Goal: Complete application form: Complete application form

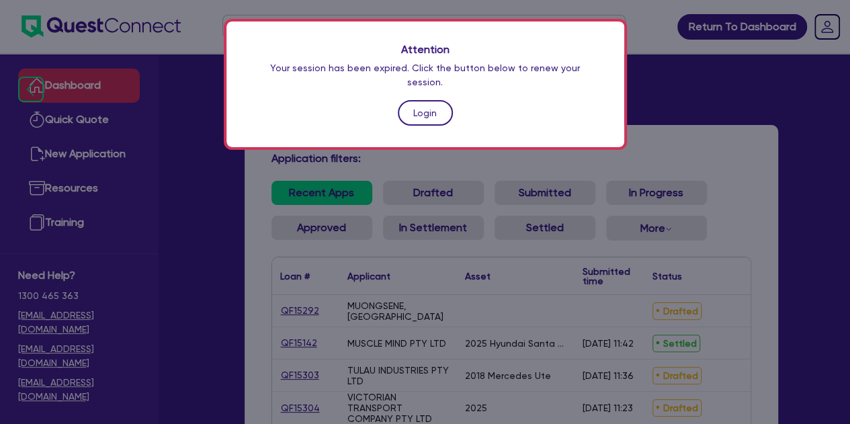
drag, startPoint x: 0, startPoint y: 0, endPoint x: 423, endPoint y: 105, distance: 435.7
click at [423, 105] on link "Login" at bounding box center [425, 113] width 55 height 26
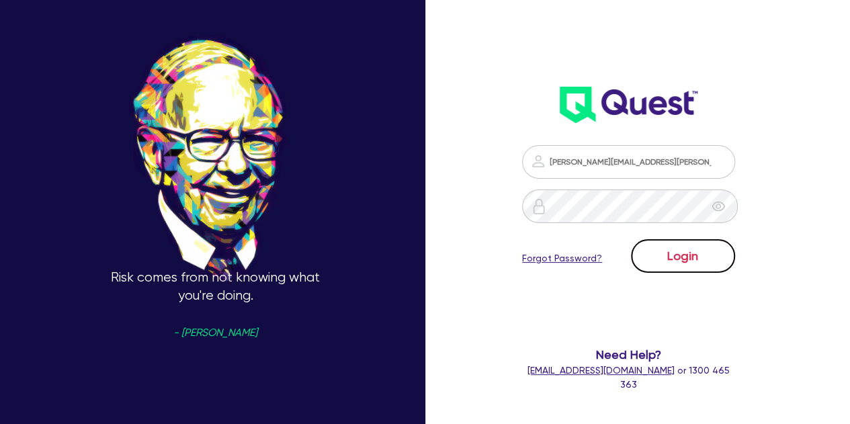
click at [644, 260] on button "Login" at bounding box center [683, 256] width 104 height 34
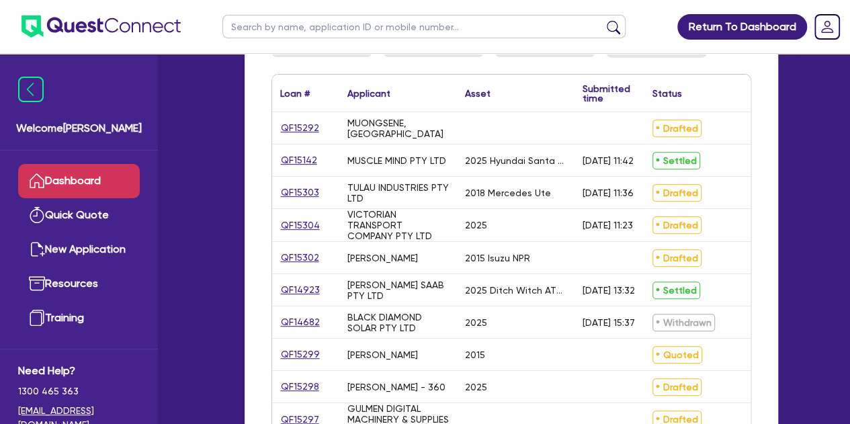
scroll to position [214, 0]
click at [304, 286] on link "QF14923" at bounding box center [300, 289] width 40 height 15
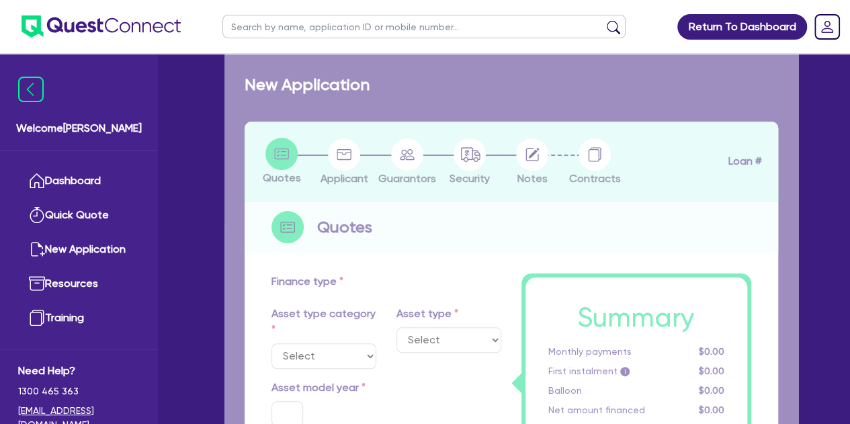
select select "PRIMARY_ASSETS"
type input "2025"
radio input "true"
type input "852,500"
type input "352,500"
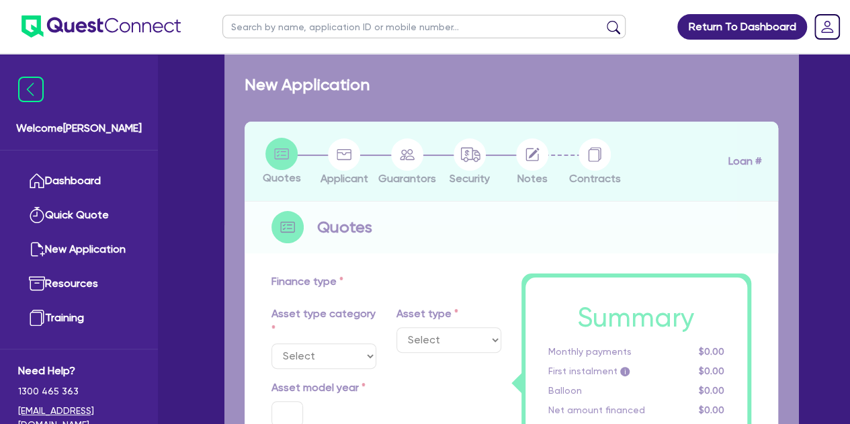
type input "3"
type input "15,000"
type input "7.74"
select select "CONSTRUCTION_AND_EARTHMOVING_EQUIPMENT"
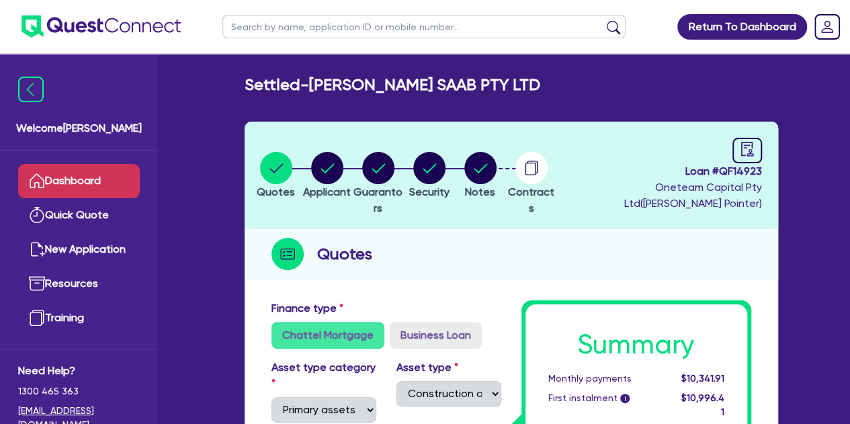
click at [69, 189] on link "Dashboard" at bounding box center [79, 181] width 122 height 34
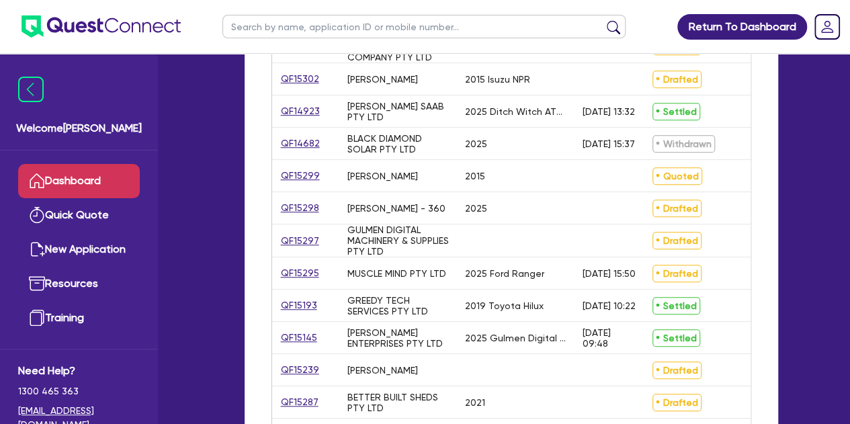
scroll to position [400, 0]
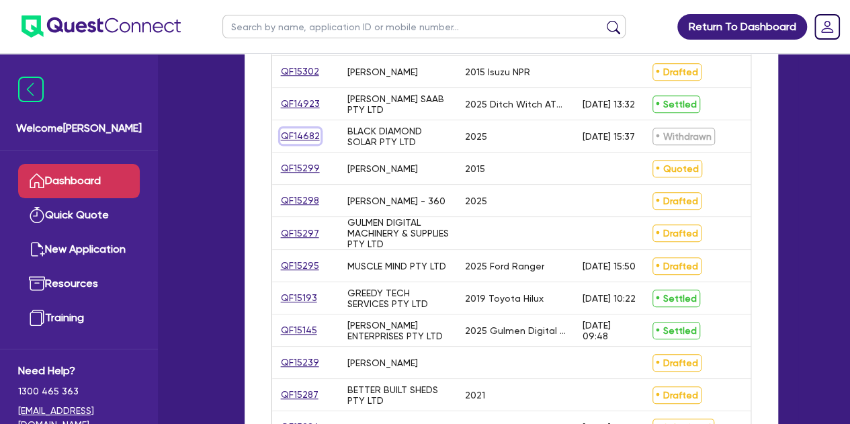
click at [303, 135] on link "QF14682" at bounding box center [300, 135] width 40 height 15
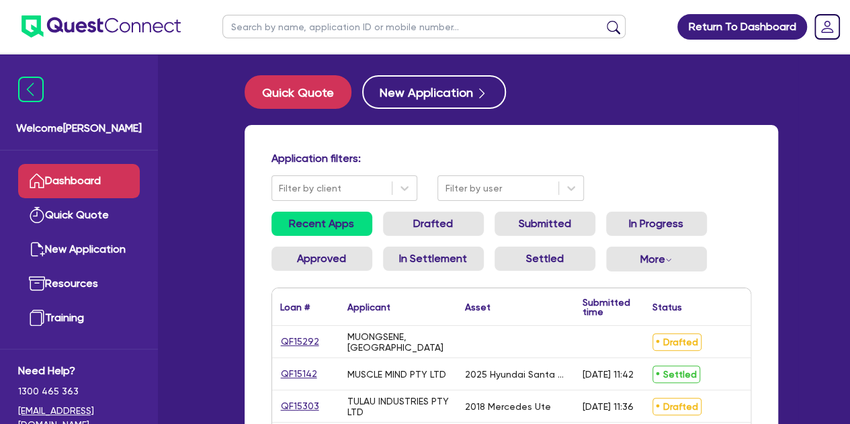
select select "CARS_AND_LIGHT_TRUCKS"
select select "PASSENGER_VEHICLES"
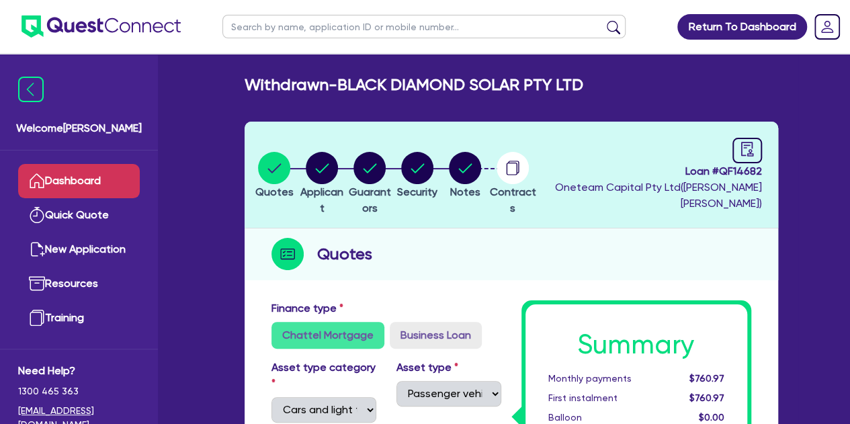
click at [61, 184] on link "Dashboard" at bounding box center [79, 181] width 122 height 34
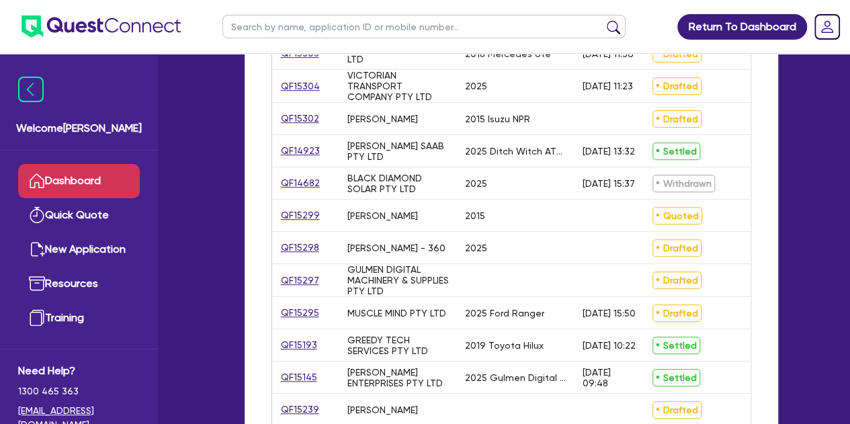
scroll to position [354, 0]
click at [282, 30] on input "text" at bounding box center [424, 27] width 403 height 24
type input "wood"
click at [603, 20] on button "submit" at bounding box center [614, 29] width 22 height 19
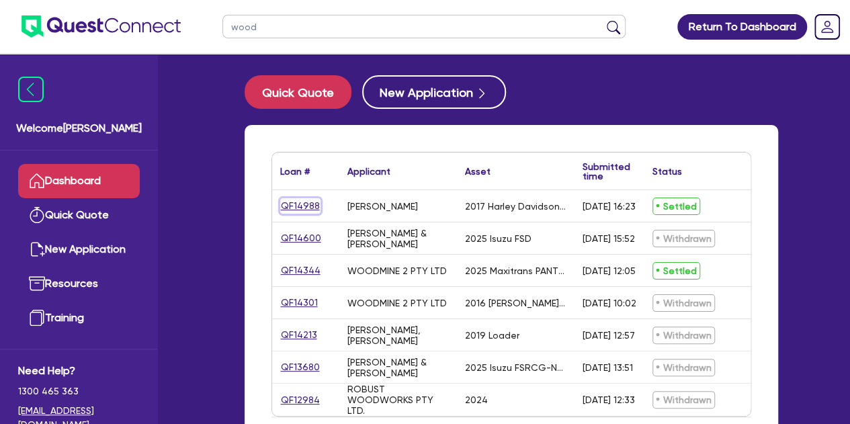
click at [309, 209] on link "QF14988" at bounding box center [300, 205] width 40 height 15
select select "CARS_AND_LIGHT_TRUCKS"
select select "PASSENGER_VEHICLES"
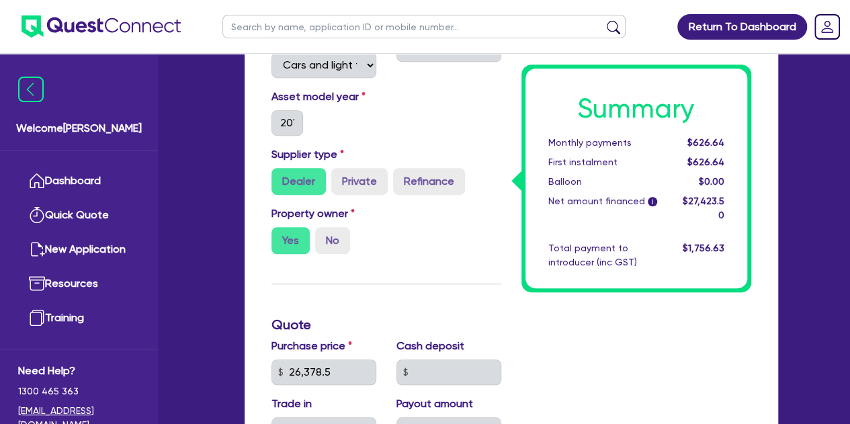
scroll to position [299, 0]
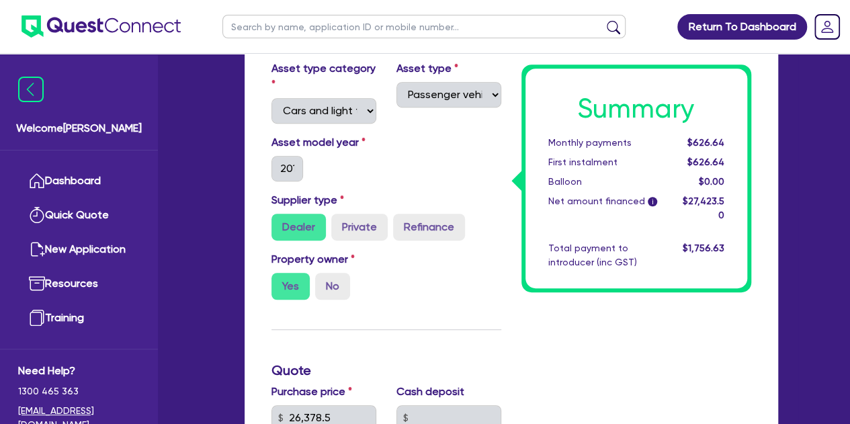
click at [263, 37] on input "text" at bounding box center [424, 27] width 403 height 24
type input "spice"
click button "submit" at bounding box center [614, 29] width 22 height 19
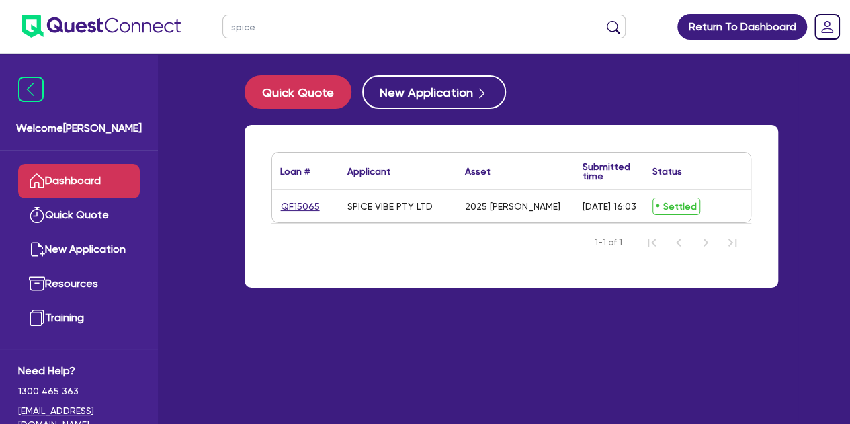
click at [297, 196] on div "QF15065" at bounding box center [305, 206] width 67 height 32
click at [293, 206] on link "QF15065" at bounding box center [300, 206] width 40 height 15
select select "CARS_AND_LIGHT_TRUCKS"
select select "PASSENGER_VEHICLES"
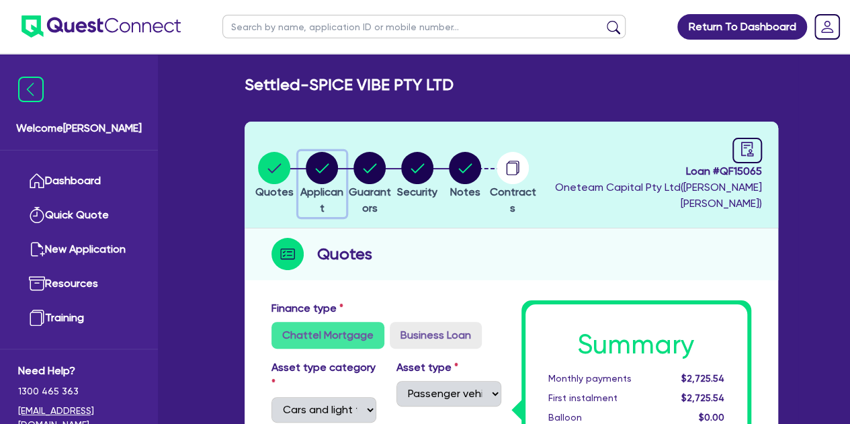
click at [346, 178] on div "button" at bounding box center [322, 168] width 46 height 32
select select "COMPANY"
select select "ACCOMODATION_FOOD"
select select "RESTAURANTS"
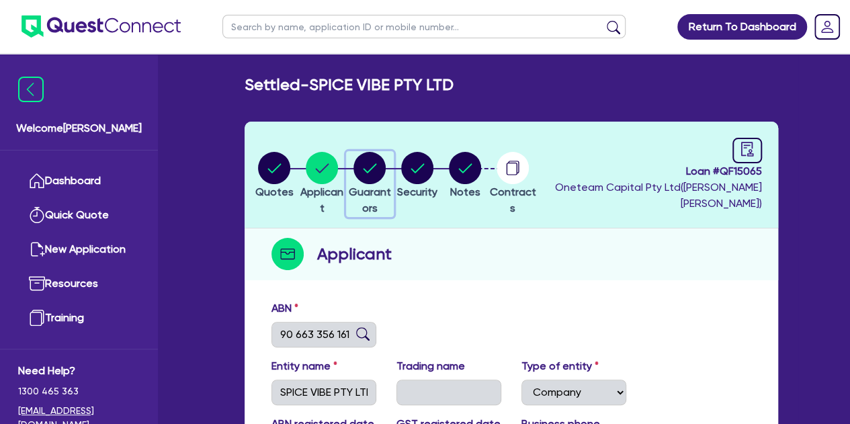
click at [391, 186] on span "Guarantors" at bounding box center [370, 200] width 42 height 29
select select "MR"
select select "[GEOGRAPHIC_DATA]"
select select "SINGLE"
select select "PROPERTY"
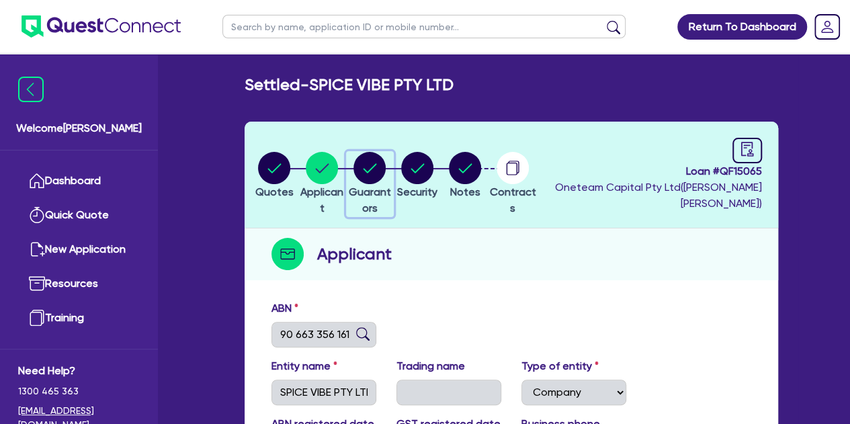
select select "CASH"
select select "HOUSEHOLD_PERSONAL"
select select "TRUCK"
select select "TRAILER"
select select "TRUCK"
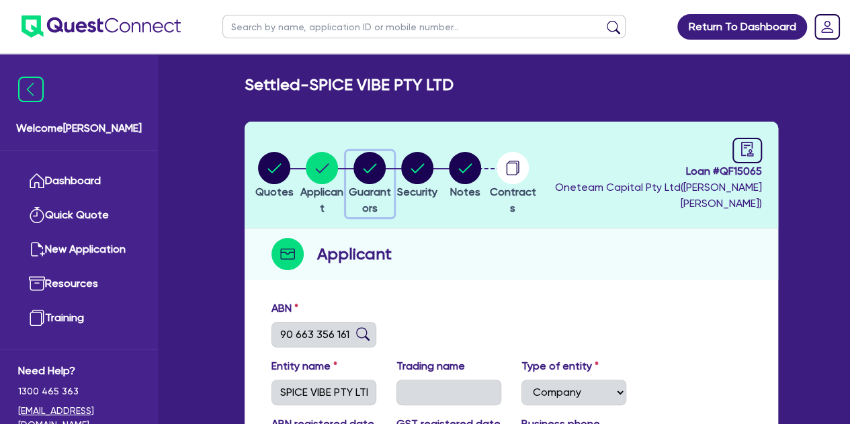
select select "MORTGAGE"
select select "CREDIT_CARD"
select select "TRUCK_LOAN"
select select "TRAILER_LOAN"
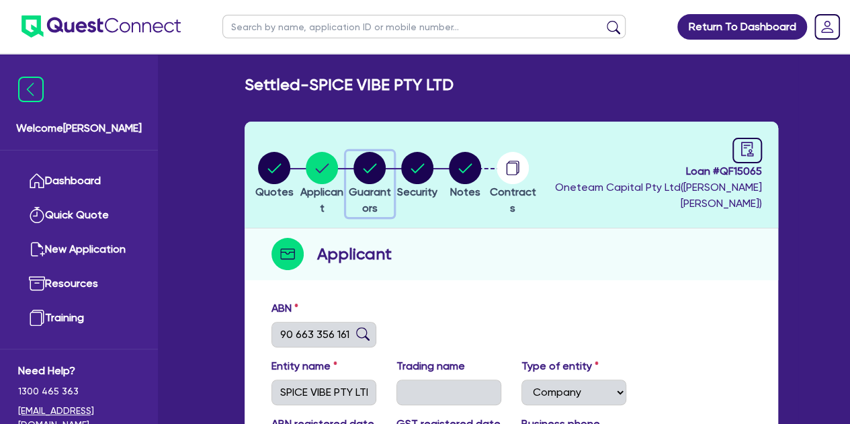
select select "TRUCK_LOAN"
select select "MR"
select select "ACT"
select select "SINGLE"
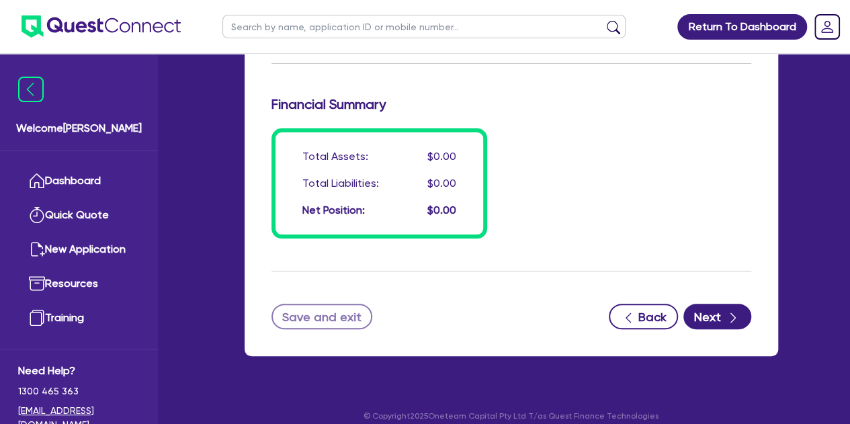
scroll to position [2598, 0]
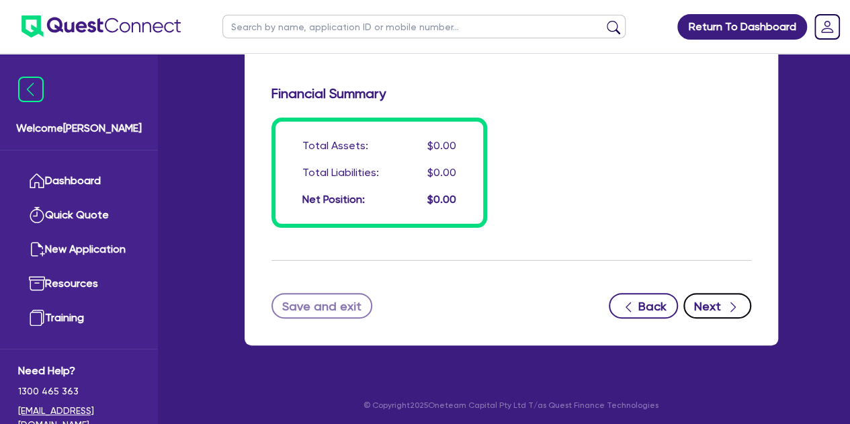
click at [728, 307] on icon "button" at bounding box center [733, 307] width 13 height 13
select select "CARS_AND_LIGHT_TRUCKS"
select select "PASSENGER_VEHICLES"
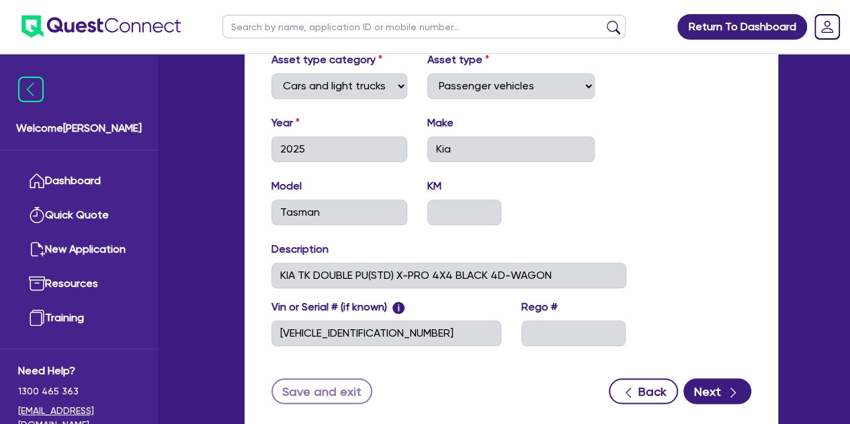
scroll to position [652, 0]
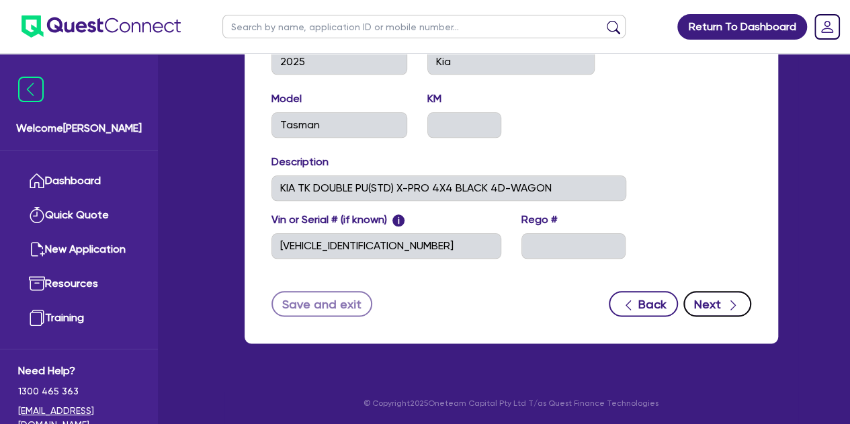
click at [733, 313] on button "Next" at bounding box center [718, 304] width 68 height 26
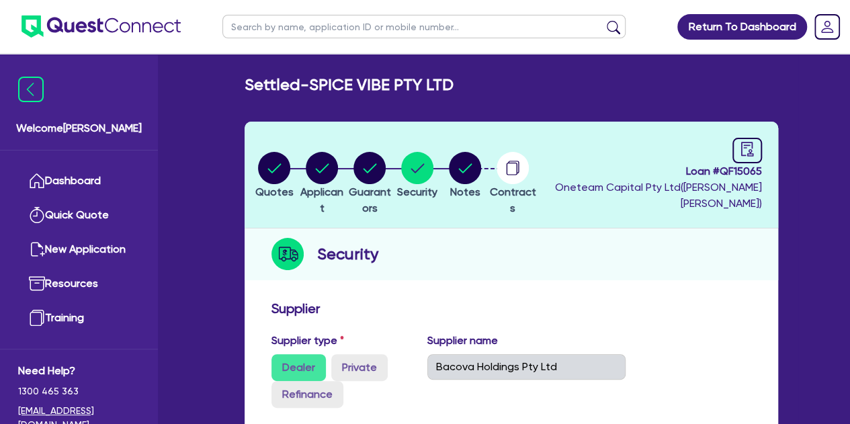
select select "Other"
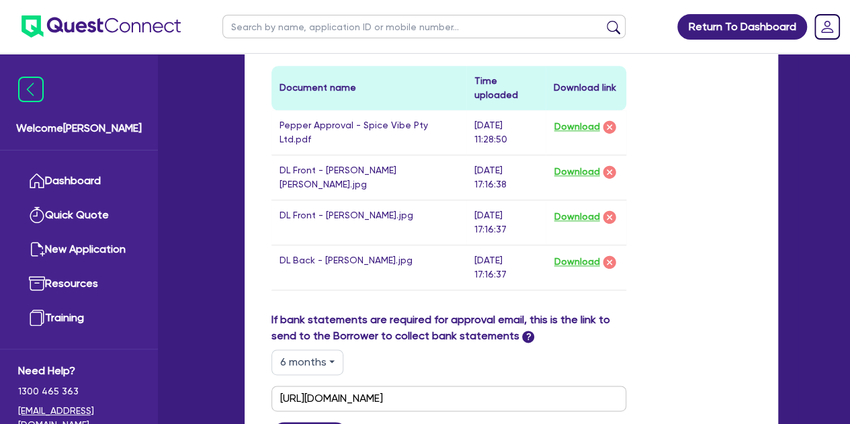
scroll to position [752, 0]
click at [575, 124] on button "Download" at bounding box center [577, 126] width 47 height 17
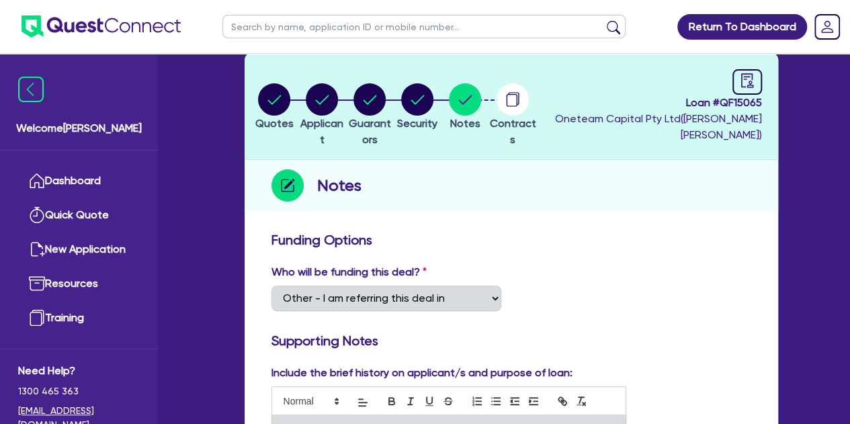
scroll to position [0, 0]
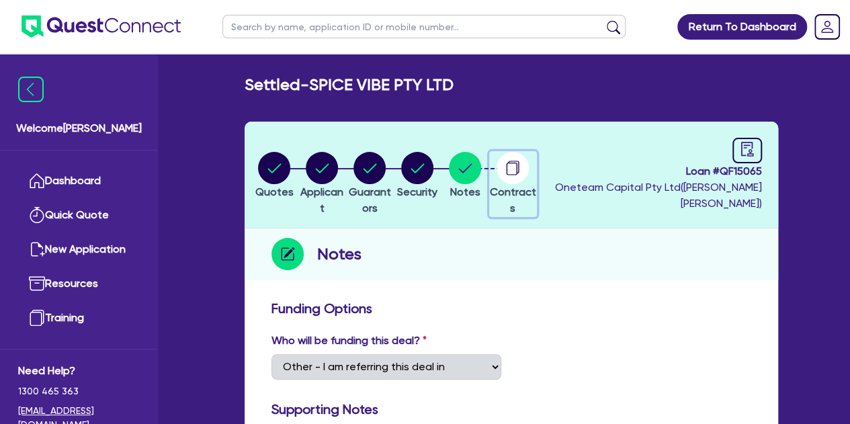
click at [529, 162] on circle "button" at bounding box center [513, 168] width 32 height 32
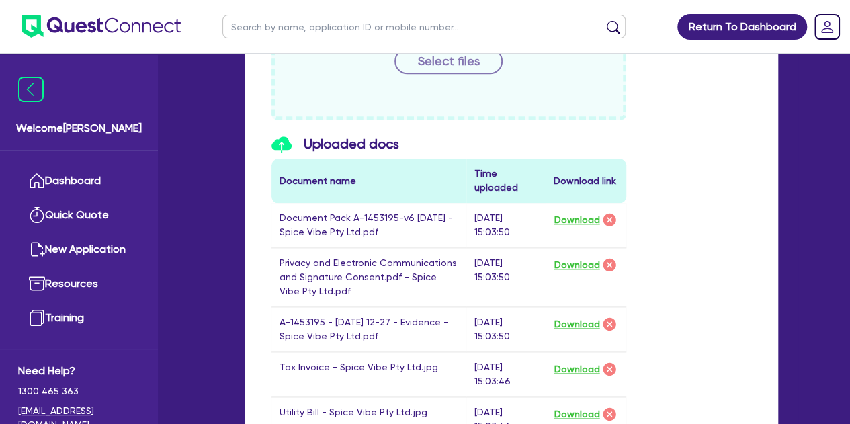
scroll to position [710, 0]
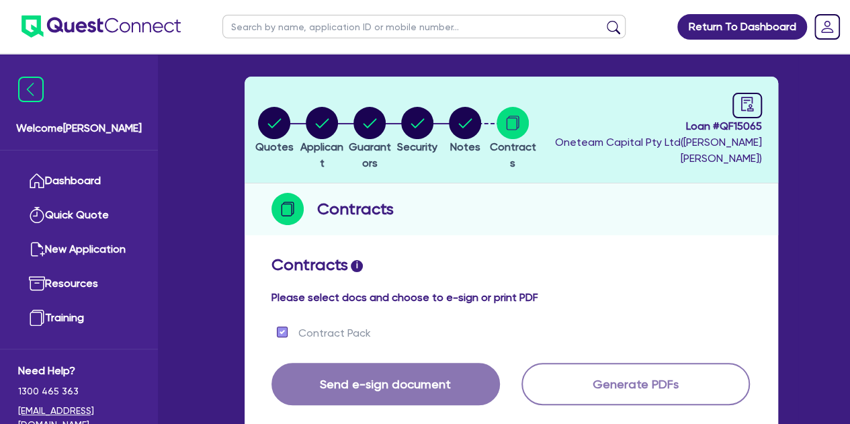
scroll to position [0, 0]
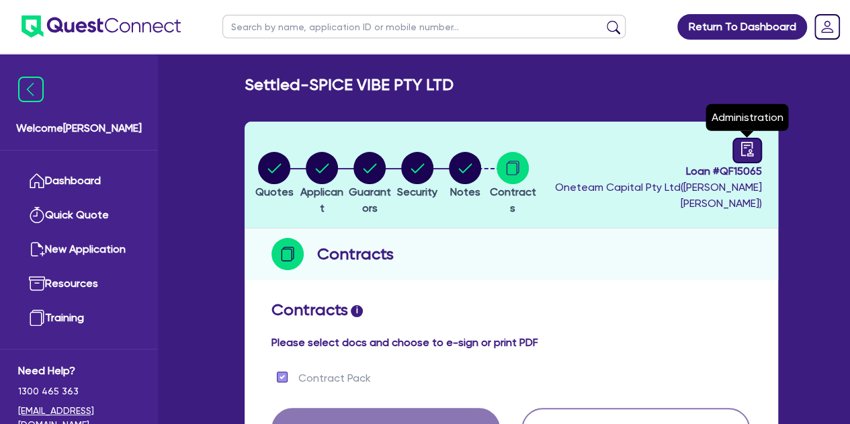
click at [733, 157] on link at bounding box center [748, 151] width 30 height 26
select select "SETTLED"
select select "Pepper"
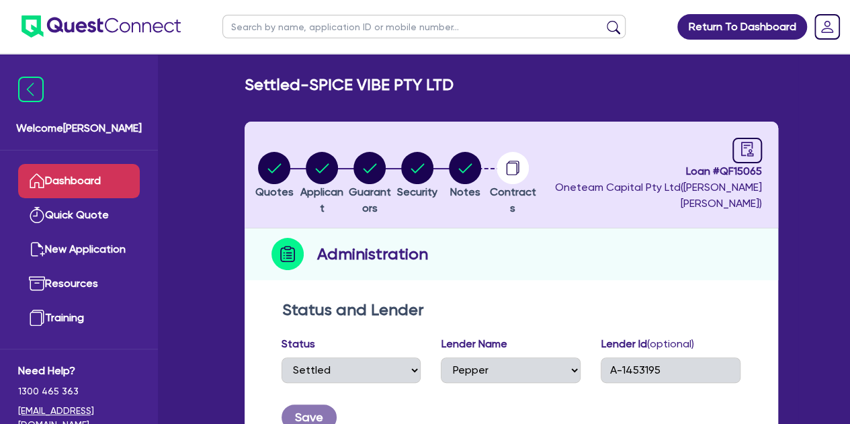
click at [50, 173] on link "Dashboard" at bounding box center [79, 181] width 122 height 34
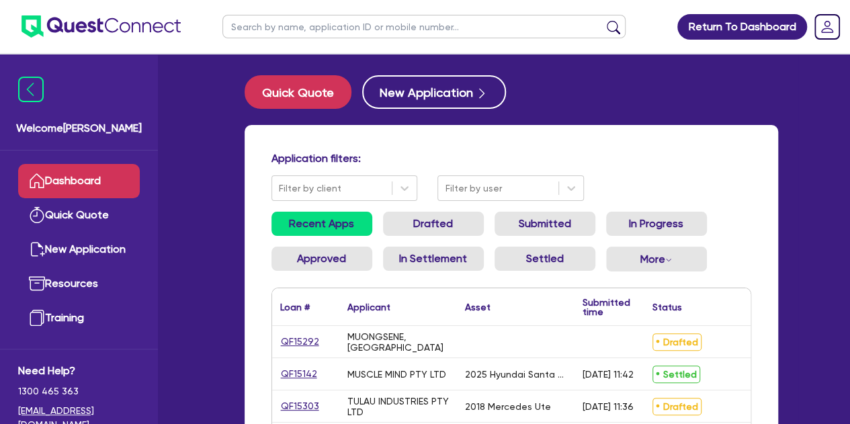
click at [248, 24] on input "text" at bounding box center [424, 27] width 403 height 24
type input "gree"
click at [603, 20] on button "submit" at bounding box center [614, 29] width 22 height 19
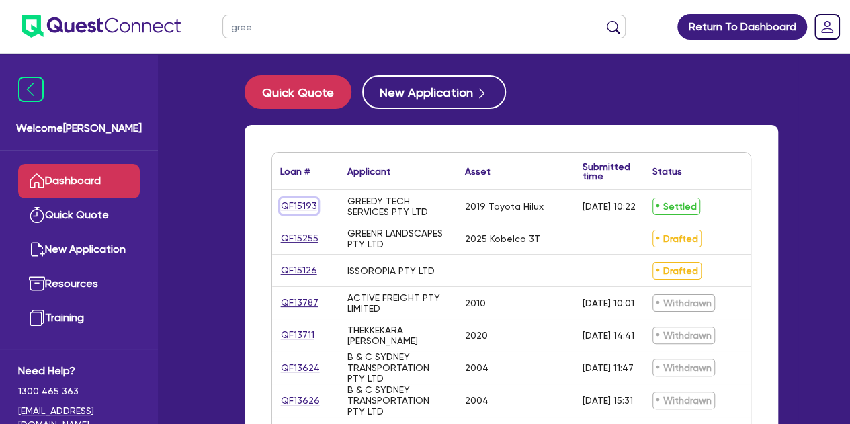
click at [300, 209] on link "QF15193" at bounding box center [299, 205] width 38 height 15
select select "CARS_AND_LIGHT_TRUCKS"
select select "PASSENGER_VEHICLES"
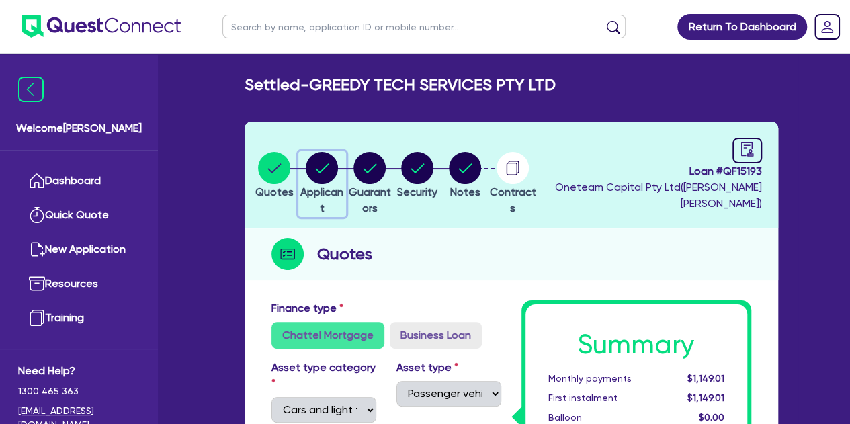
click at [321, 157] on icon "button" at bounding box center [322, 168] width 32 height 32
select select "COMPANY"
select select "BUILDING_CONSTRUCTION"
select select "TRADES_SERVICES_CONSUMERS"
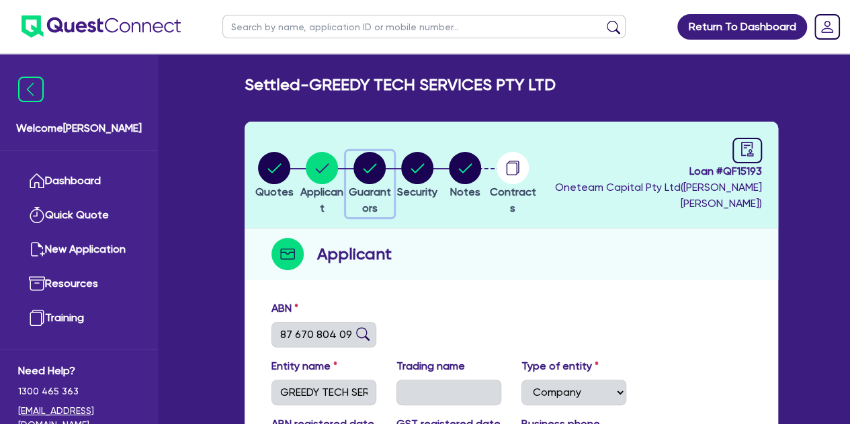
click at [382, 156] on circle "button" at bounding box center [370, 168] width 32 height 32
select select "MR"
select select "[GEOGRAPHIC_DATA]"
select select "SINGLE"
select select "PROPERTY"
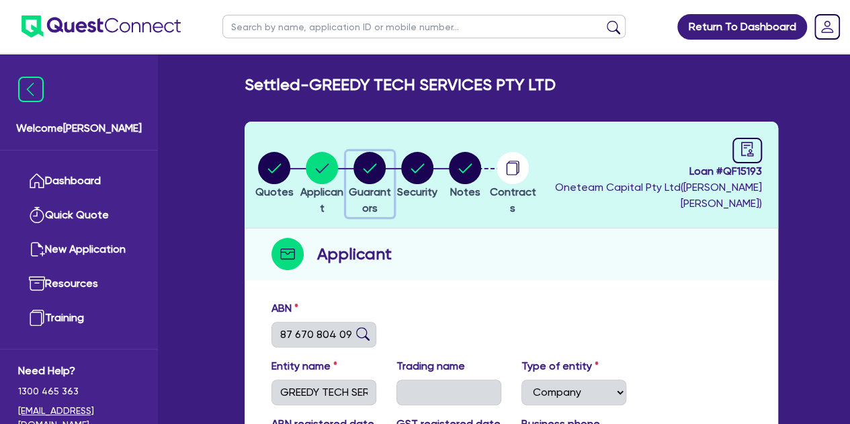
select select "VEHICLE"
select select "MORTGAGE"
select select "VEHICLE_LOAN"
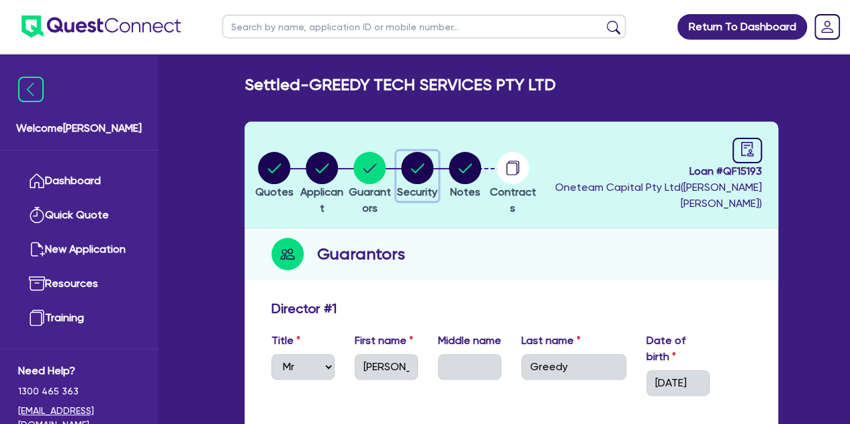
click at [434, 157] on circle "button" at bounding box center [417, 168] width 32 height 32
select select "CARS_AND_LIGHT_TRUCKS"
select select "PASSENGER_VEHICLES"
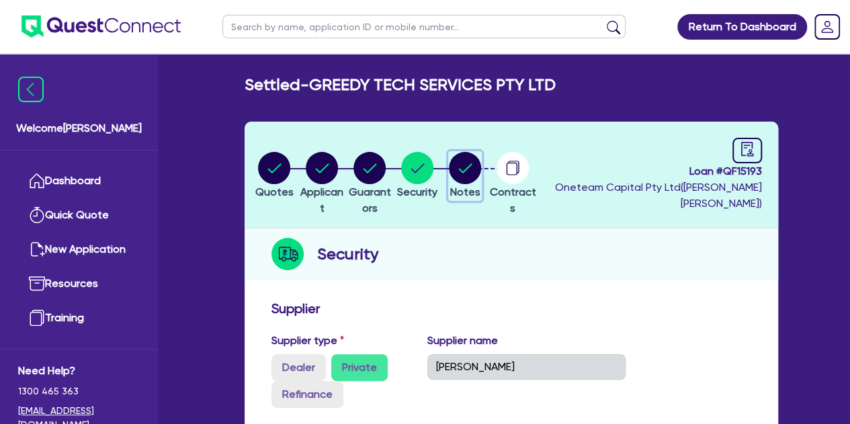
click at [481, 177] on circle "button" at bounding box center [465, 168] width 32 height 32
select select "Other"
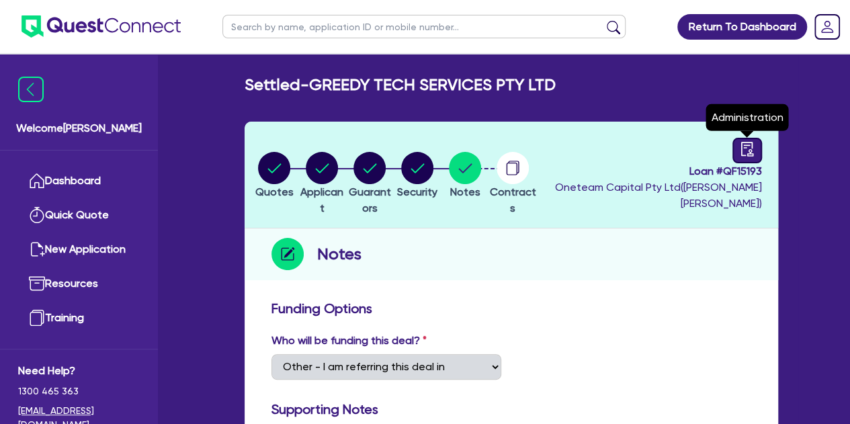
click at [753, 156] on icon "audit" at bounding box center [747, 149] width 12 height 14
select select "SETTLED"
select select "Angle Finance"
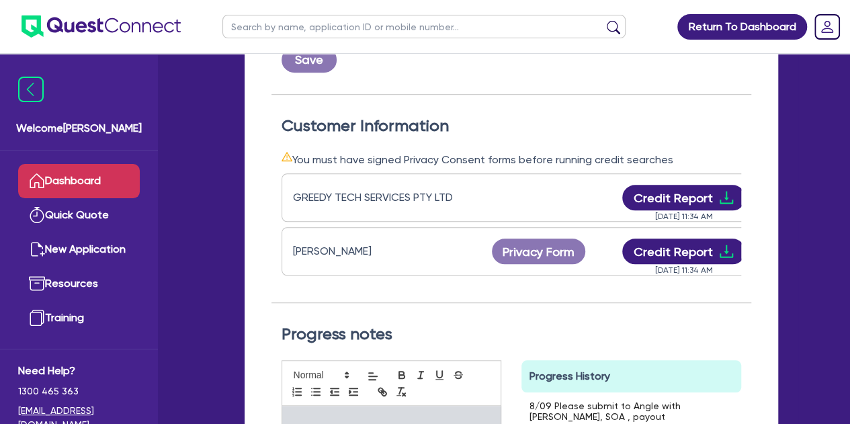
click at [75, 186] on link "Dashboard" at bounding box center [79, 181] width 122 height 34
